Goal: Task Accomplishment & Management: Complete application form

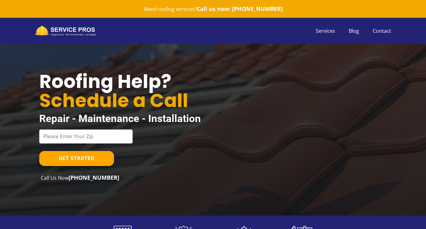
click at [99, 150] on div "GET STARTED Call Us Now +1 (229) 303-5159" at bounding box center [153, 155] width 229 height 52
click at [99, 141] on input "text" at bounding box center [85, 136] width 93 height 14
type input "91311"
click at [79, 170] on div "GET STARTED Call Us Now +1 (229) 303-5159" at bounding box center [153, 166] width 229 height 31
click at [79, 162] on link "GET STARTED" at bounding box center [76, 158] width 75 height 15
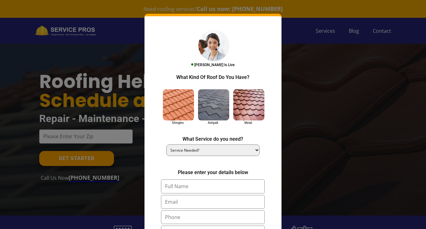
scroll to position [0, 0]
click at [274, 25] on link "x" at bounding box center [274, 23] width 3 height 8
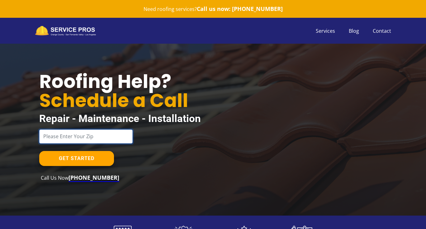
click at [99, 138] on input "text" at bounding box center [85, 136] width 93 height 14
type input "91203"
click at [75, 163] on link "GET STARTED" at bounding box center [76, 158] width 75 height 15
type input "Glendale"
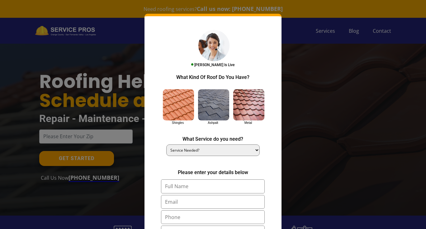
click at [273, 25] on link "x" at bounding box center [274, 23] width 3 height 8
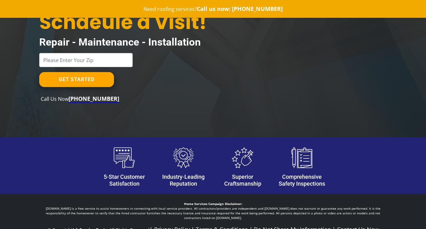
scroll to position [41, 0]
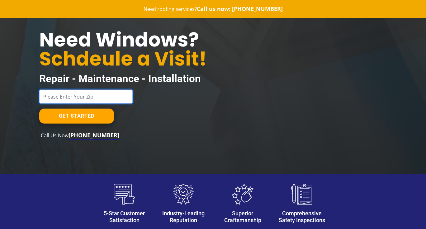
click at [111, 98] on input "text" at bounding box center [85, 96] width 93 height 14
type input "91203"
click at [77, 117] on button "GET STARTED" at bounding box center [76, 115] width 75 height 15
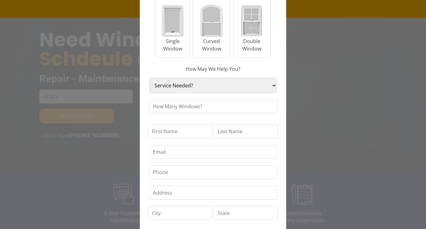
scroll to position [79, 0]
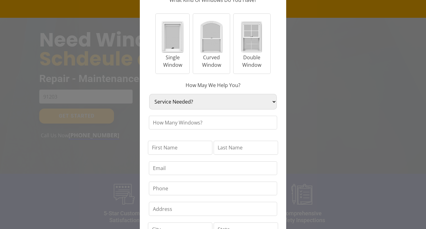
select select "Repair"
drag, startPoint x: 179, startPoint y: 101, endPoint x: 178, endPoint y: 63, distance: 38.3
click at [178, 63] on div "[PERSON_NAME] Is Live What Kind Of Windows Do You Have? Single Window Curved Wi…" at bounding box center [213, 152] width 146 height 419
click at [175, 68] on p "Single Window" at bounding box center [173, 61] width 34 height 15
click at [0, 0] on input "Single Window" at bounding box center [0, 0] width 0 height 0
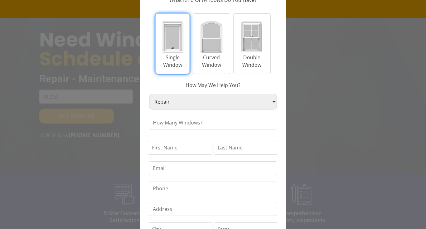
click at [172, 120] on input "number" at bounding box center [213, 123] width 128 height 14
type input "2"
click at [186, 85] on p "How May We Help You?" at bounding box center [213, 84] width 146 height 10
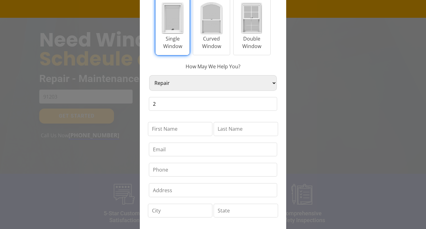
scroll to position [137, 0]
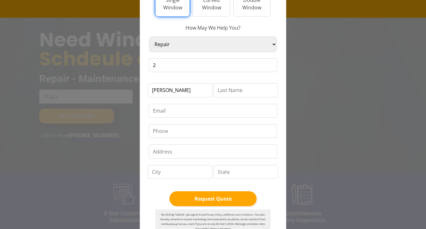
type input "[PERSON_NAME]"
type input "[PERSON_NAME][EMAIL_ADDRESS][DOMAIN_NAME]"
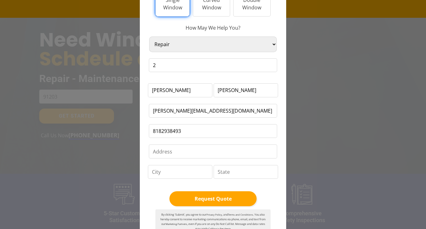
type input "8182938493"
type input "[STREET_ADDRESS]"
type input "leftwing"
type input "DC"
click at [198, 191] on button "Request Quote" at bounding box center [213, 198] width 87 height 15
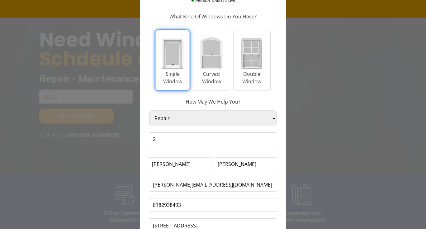
scroll to position [70, 0]
